Goal: Browse casually: Explore the website without a specific task or goal

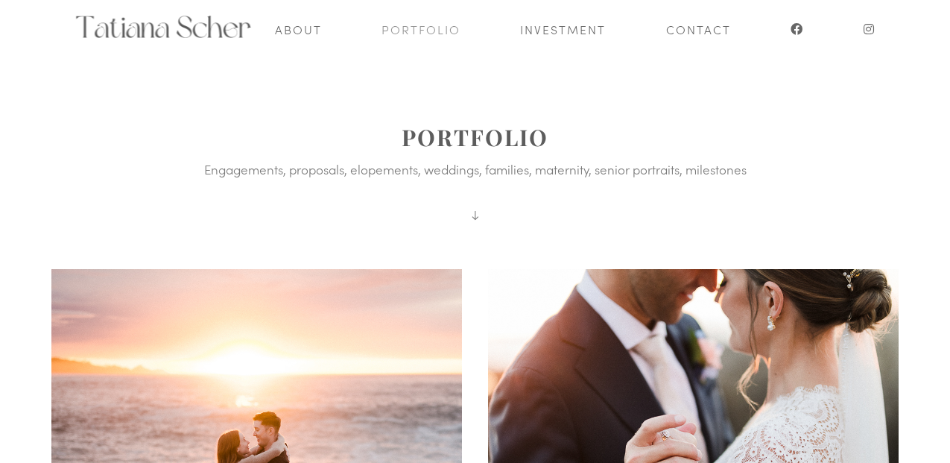
click at [451, 31] on link "Portfolio" at bounding box center [420, 29] width 79 height 58
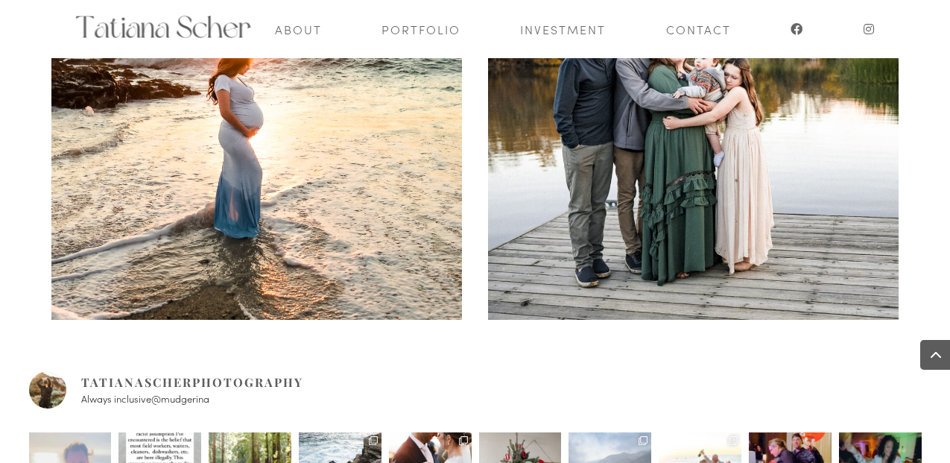
scroll to position [1040, 0]
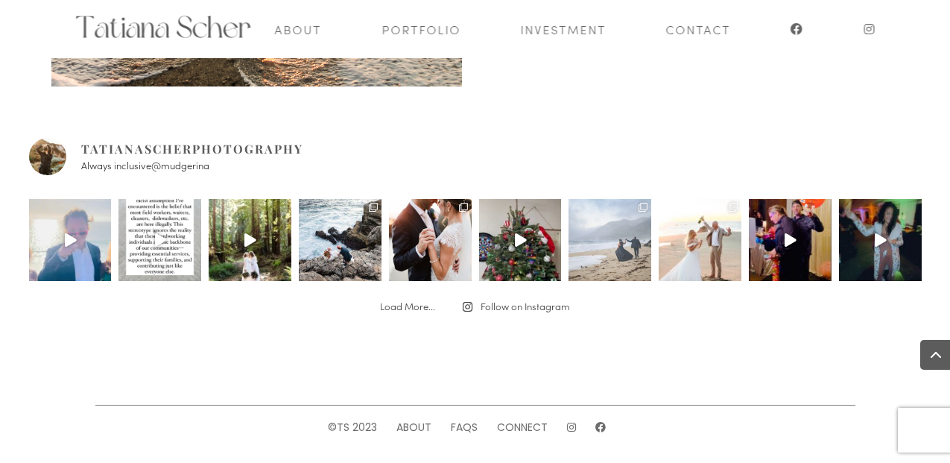
scroll to position [1029, 0]
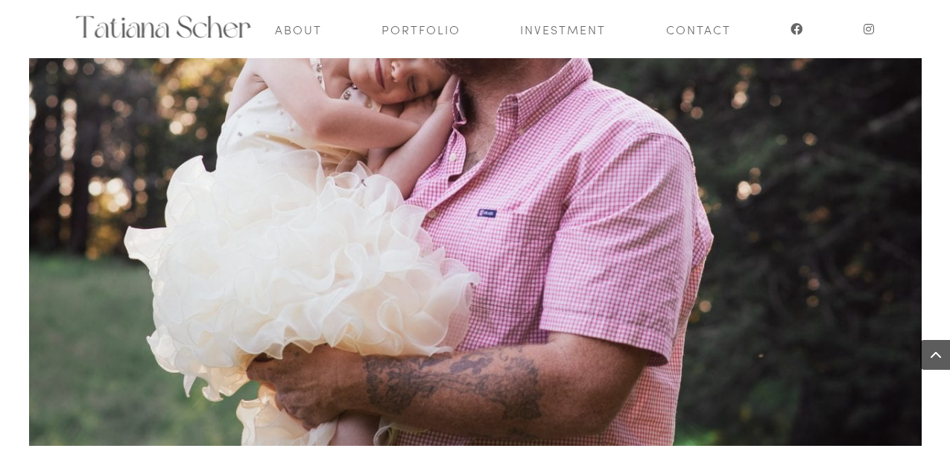
scroll to position [34174, 0]
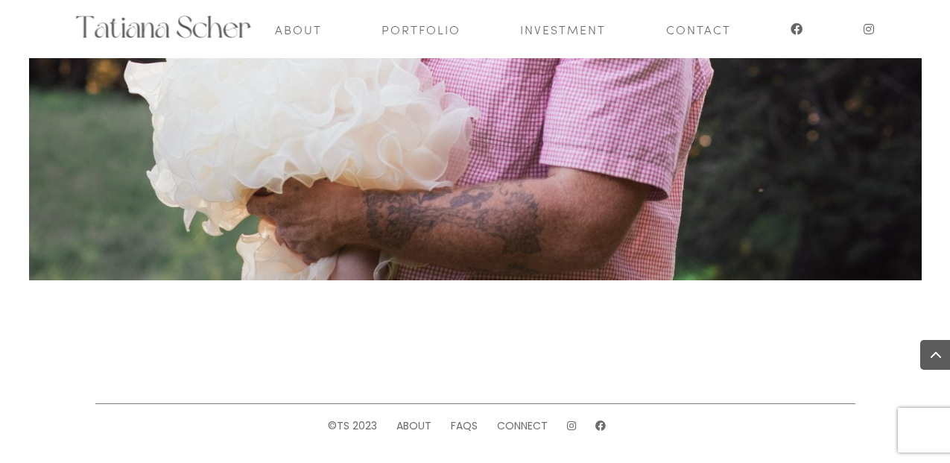
click at [149, 25] on img at bounding box center [163, 27] width 178 height 22
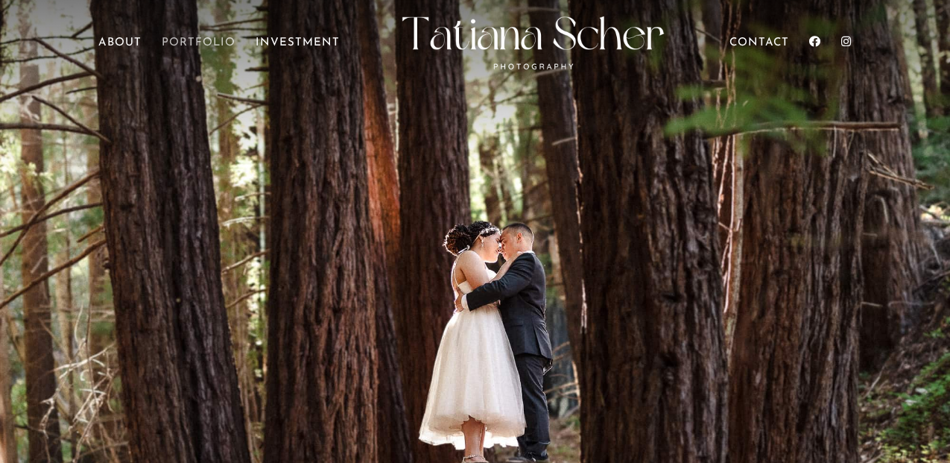
click at [191, 40] on link "Portfolio" at bounding box center [199, 59] width 74 height 42
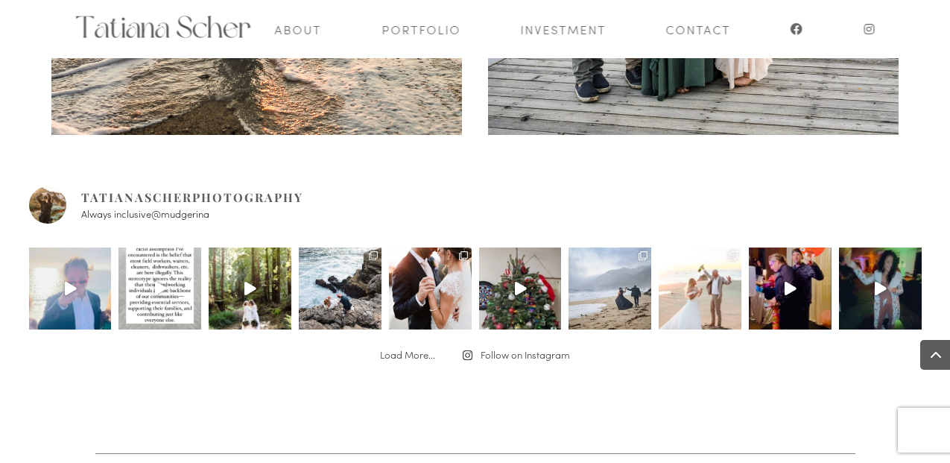
scroll to position [1040, 0]
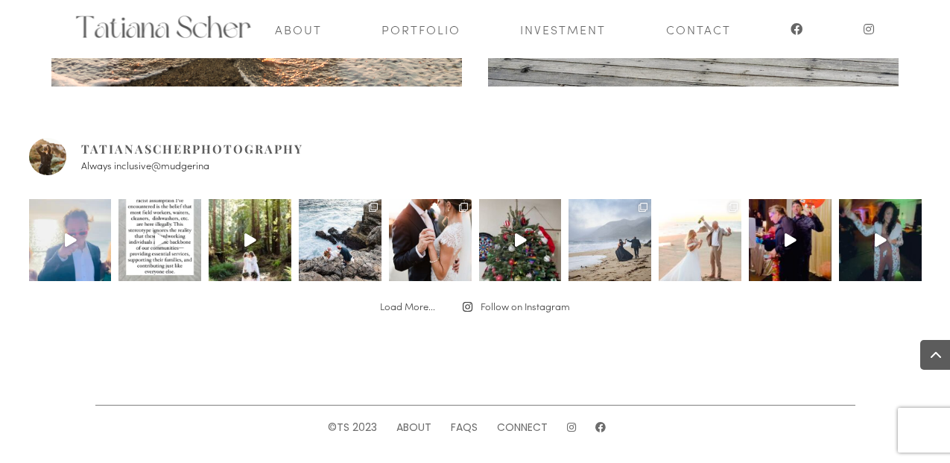
click at [422, 304] on span "Load More..." at bounding box center [407, 306] width 55 height 14
